Goal: Task Accomplishment & Management: Manage account settings

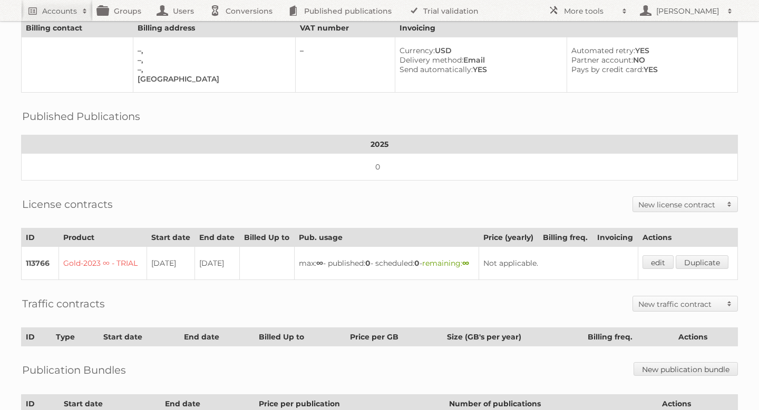
scroll to position [77, 0]
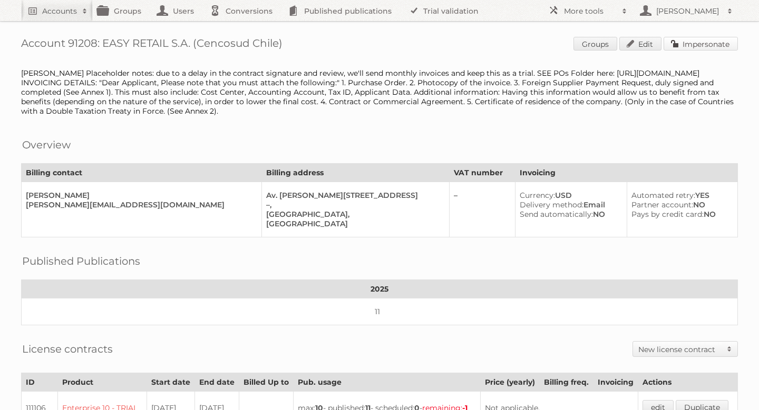
click at [713, 42] on link "Impersonate" at bounding box center [700, 44] width 74 height 14
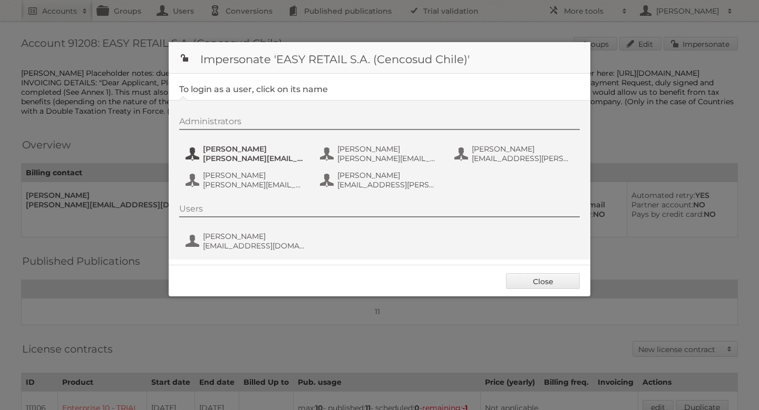
click at [253, 155] on span "boris.marey@cencosud.cl" at bounding box center [254, 158] width 102 height 9
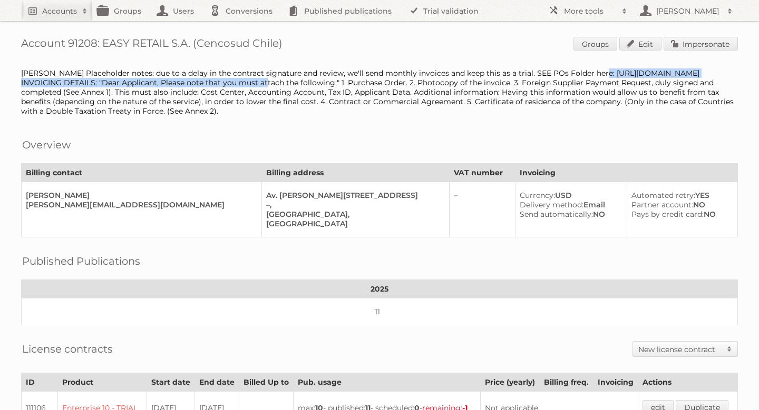
drag, startPoint x: 370, startPoint y: 82, endPoint x: 21, endPoint y: 81, distance: 349.9
click at [21, 81] on div "Account 91208: EASY RETAIL S.A. (Cencosud Chile) Groups Edit Impersonate Lucas …" at bounding box center [379, 355] width 759 height 711
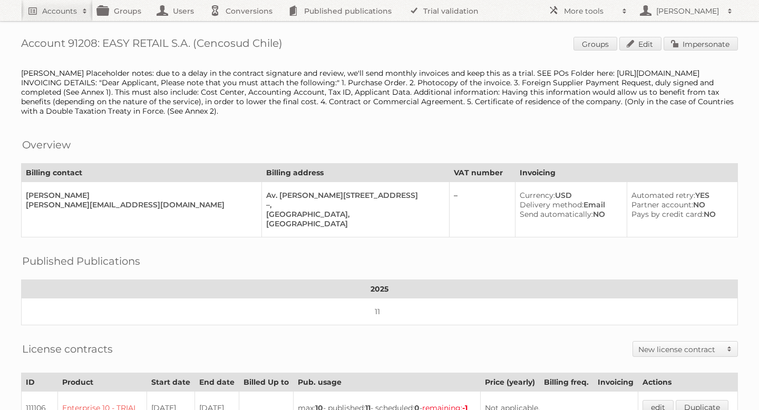
click at [560, 97] on div "Lucas Placeholder notes: due to a delay in the contract signature and review, w…" at bounding box center [379, 91] width 717 height 47
